Goal: Navigation & Orientation: Find specific page/section

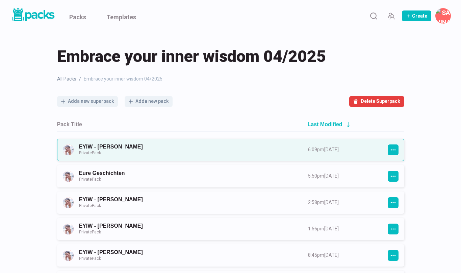
click at [242, 152] on link "EYIW - [PERSON_NAME] Private Pack" at bounding box center [187, 149] width 217 height 12
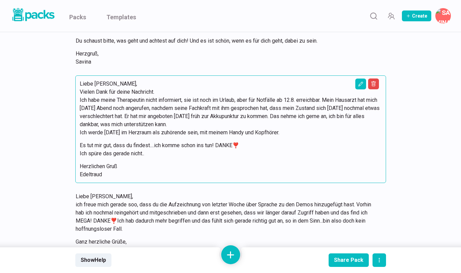
scroll to position [2511, 0]
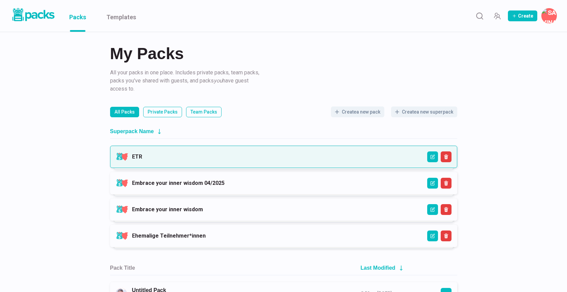
click at [142, 157] on link "ETR" at bounding box center [137, 156] width 10 height 6
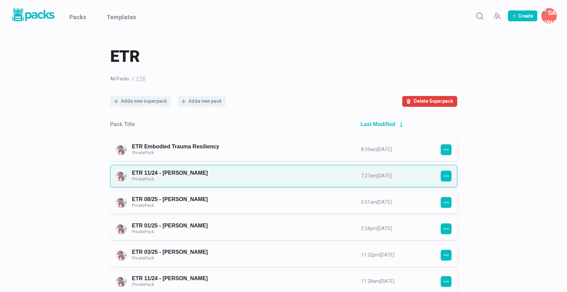
click at [215, 175] on link "ETR 11/24 - [PERSON_NAME] Private Pack" at bounding box center [240, 176] width 217 height 12
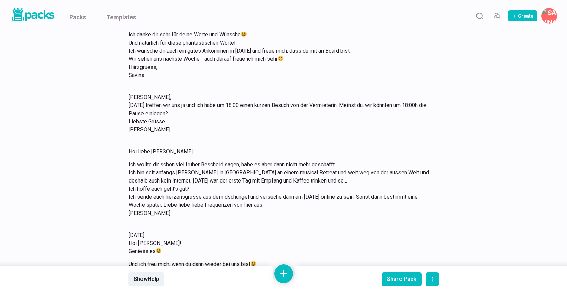
scroll to position [1927, 0]
